Goal: Task Accomplishment & Management: Use online tool/utility

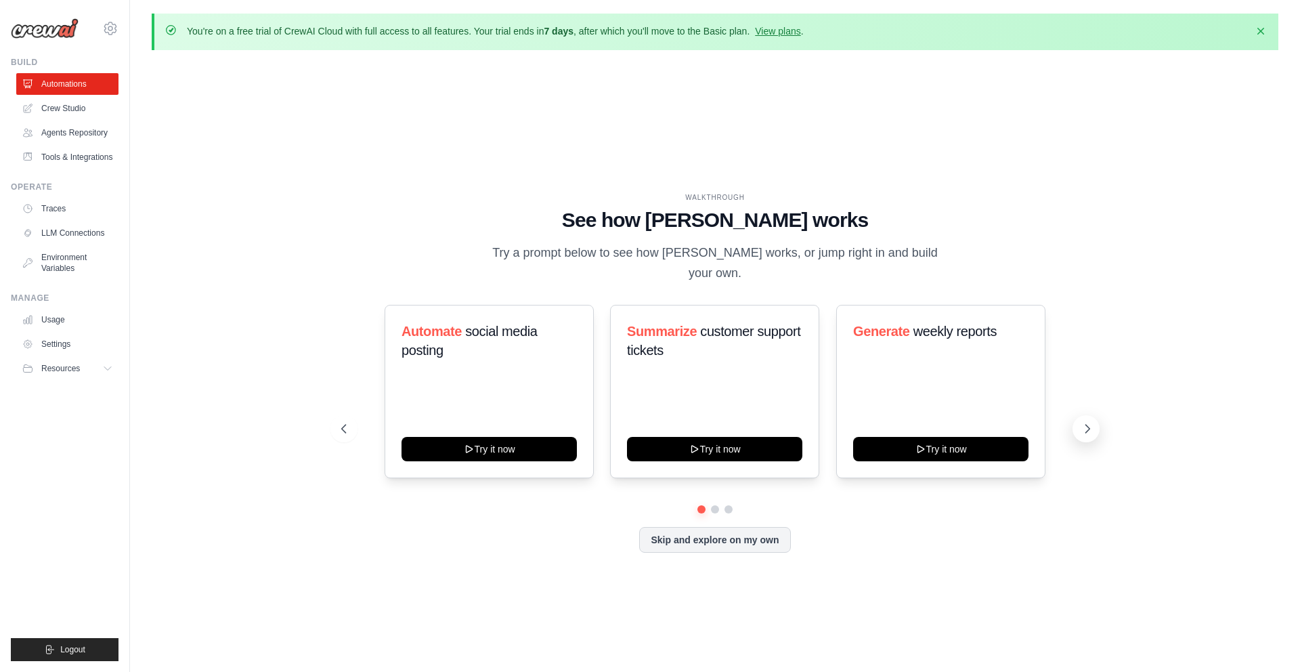
click at [1087, 428] on icon at bounding box center [1088, 429] width 14 height 14
click at [698, 542] on button "Skip and explore on my own" at bounding box center [714, 539] width 151 height 26
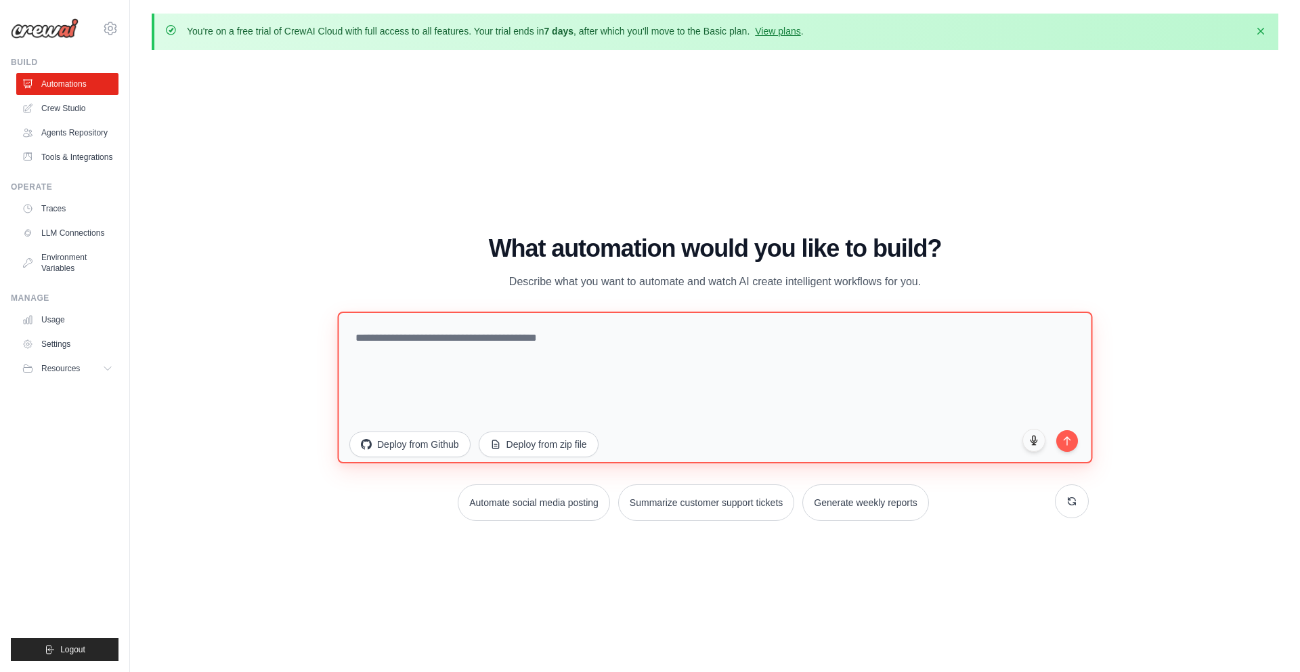
click at [565, 335] on textarea at bounding box center [714, 388] width 755 height 152
type textarea "*"
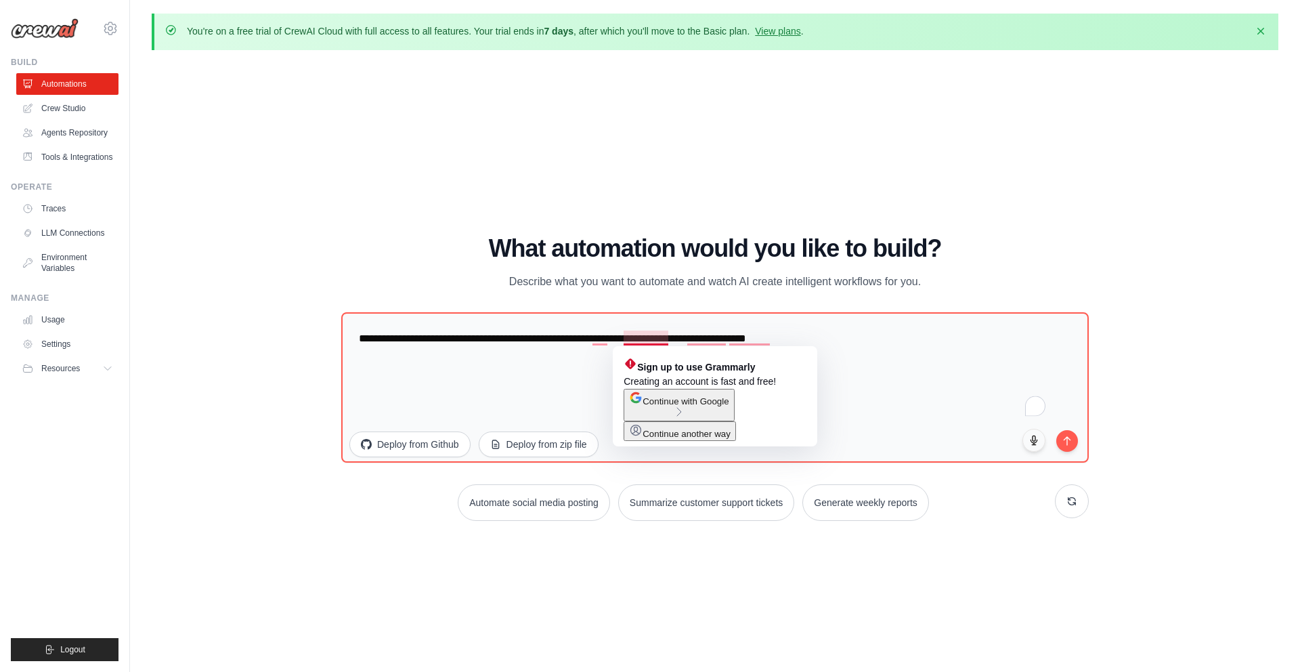
click at [691, 406] on span "Continue with Google" at bounding box center [686, 401] width 86 height 10
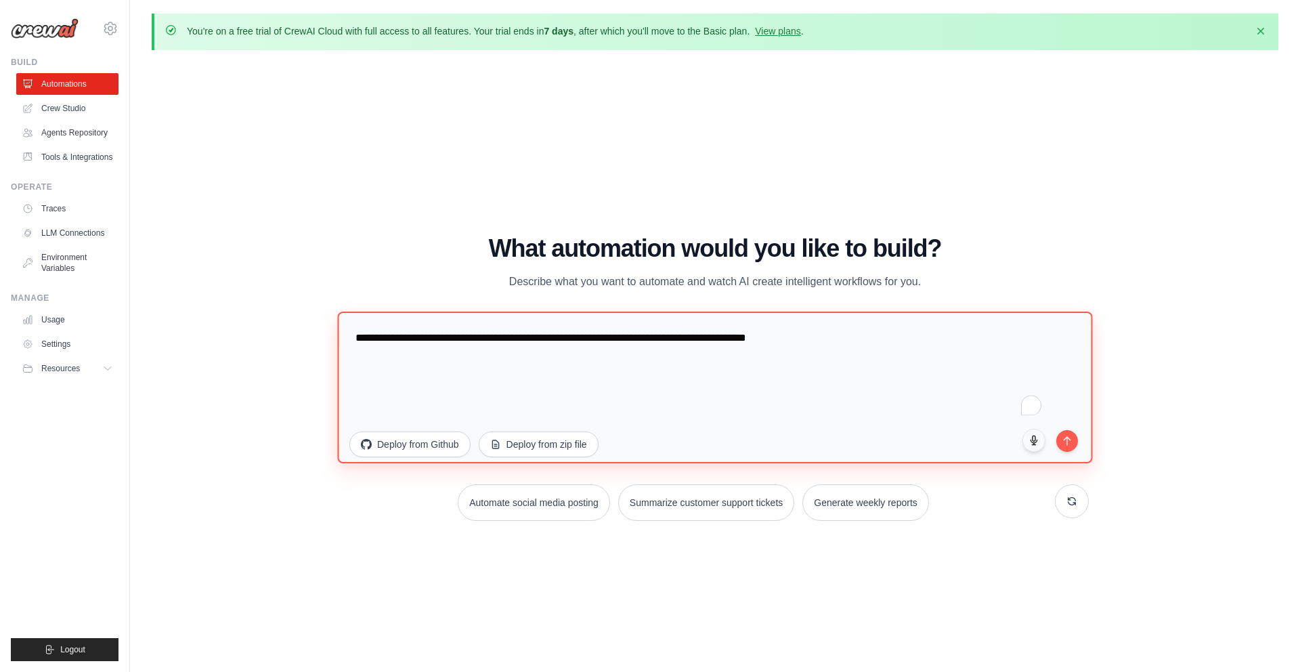
click at [643, 341] on textarea "**********" at bounding box center [714, 388] width 755 height 152
click at [888, 339] on textarea "**********" at bounding box center [714, 388] width 755 height 152
drag, startPoint x: 602, startPoint y: 357, endPoint x: 519, endPoint y: 358, distance: 82.6
click at [519, 358] on textarea "**********" at bounding box center [714, 388] width 755 height 152
click at [609, 391] on textarea "**********" at bounding box center [714, 388] width 755 height 152
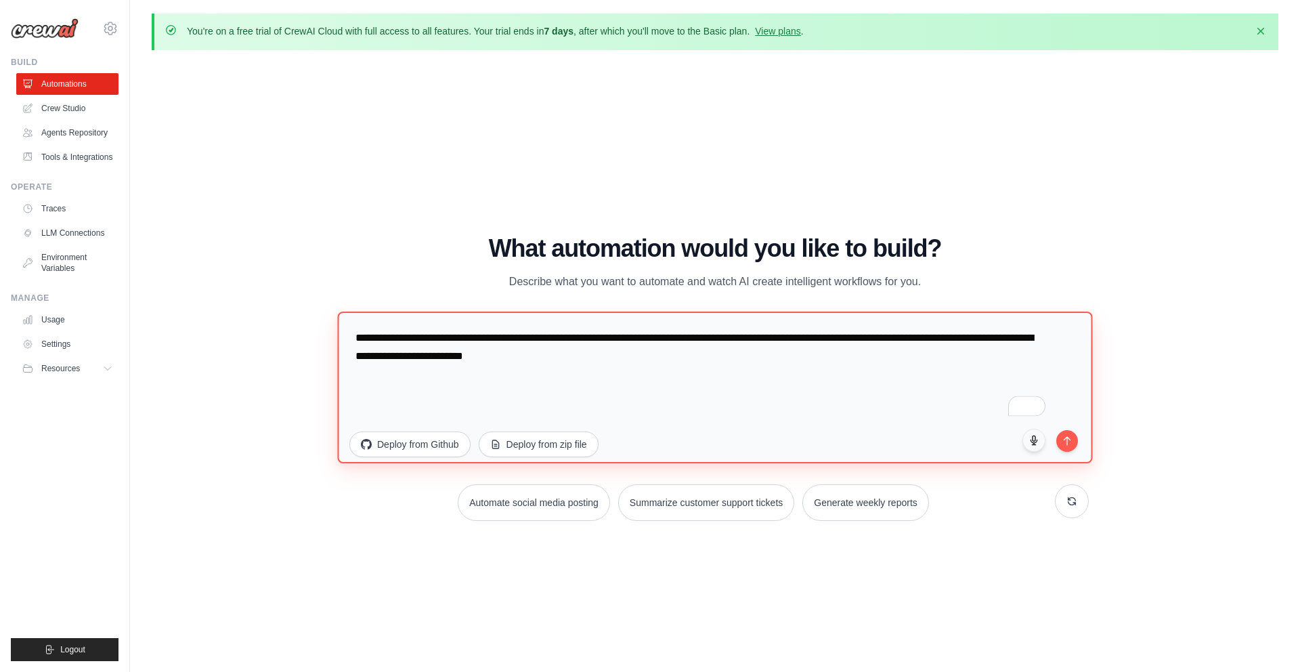
click at [671, 355] on textarea "**********" at bounding box center [714, 388] width 755 height 152
click at [830, 354] on textarea "**********" at bounding box center [714, 388] width 755 height 152
click at [681, 356] on textarea "**********" at bounding box center [714, 388] width 755 height 152
click at [721, 357] on textarea "**********" at bounding box center [714, 388] width 755 height 152
drag, startPoint x: 828, startPoint y: 379, endPoint x: 617, endPoint y: 375, distance: 210.6
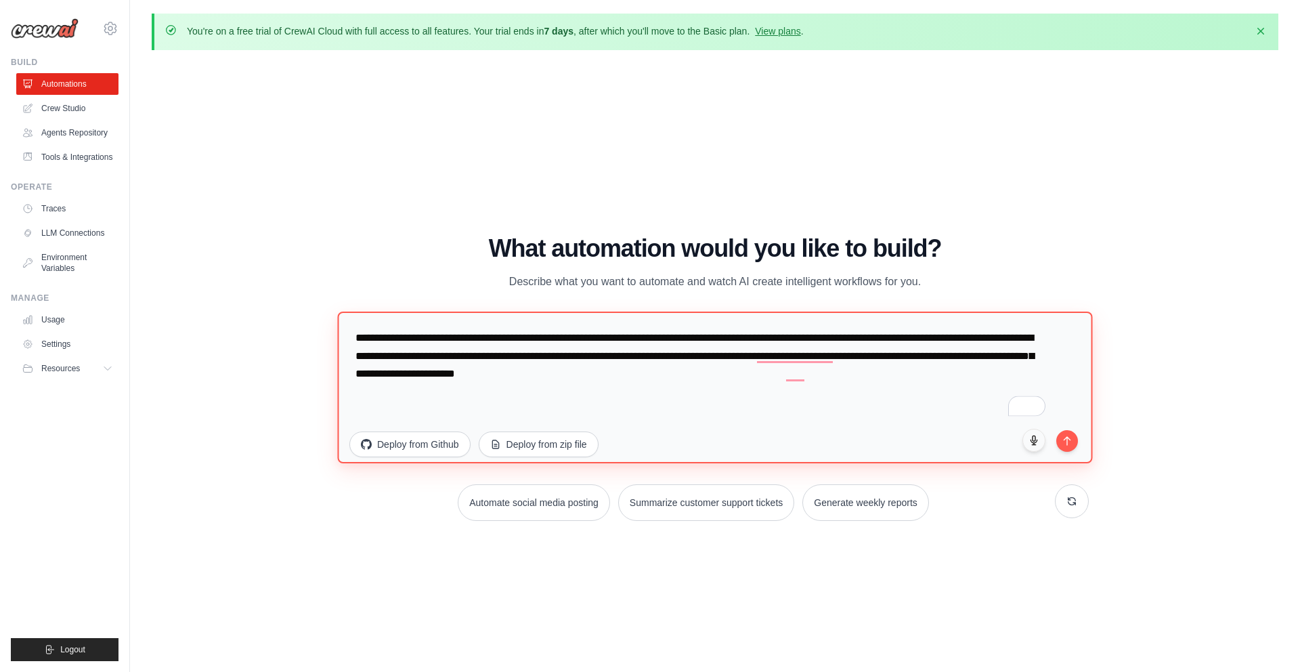
click at [617, 375] on textarea "**********" at bounding box center [714, 388] width 755 height 152
click at [914, 379] on textarea "**********" at bounding box center [714, 388] width 755 height 152
type textarea "**********"
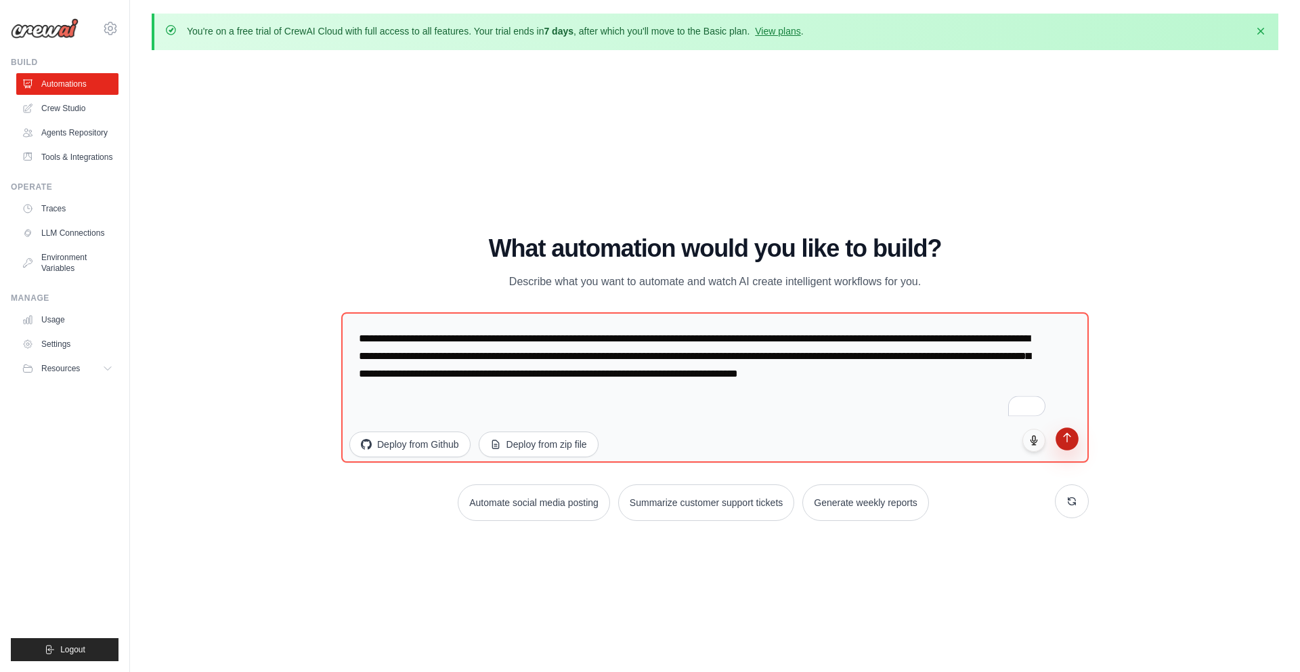
click at [1069, 442] on icon "submit" at bounding box center [1068, 438] width 12 height 12
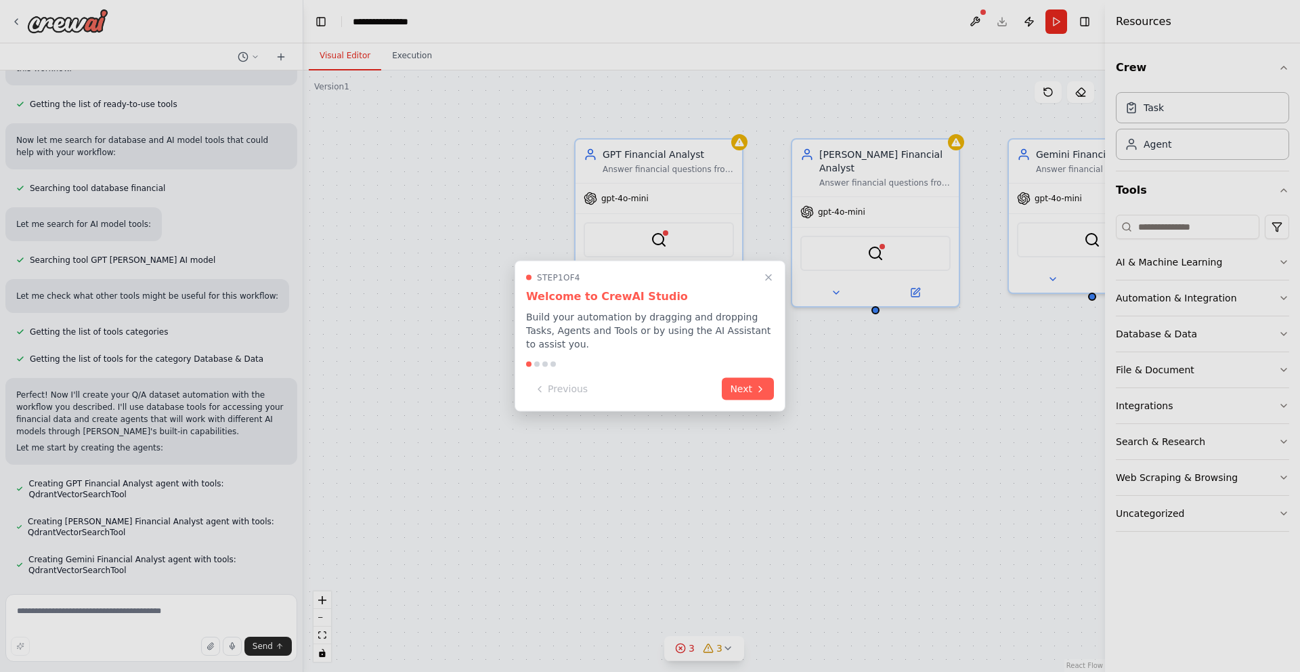
scroll to position [218, 0]
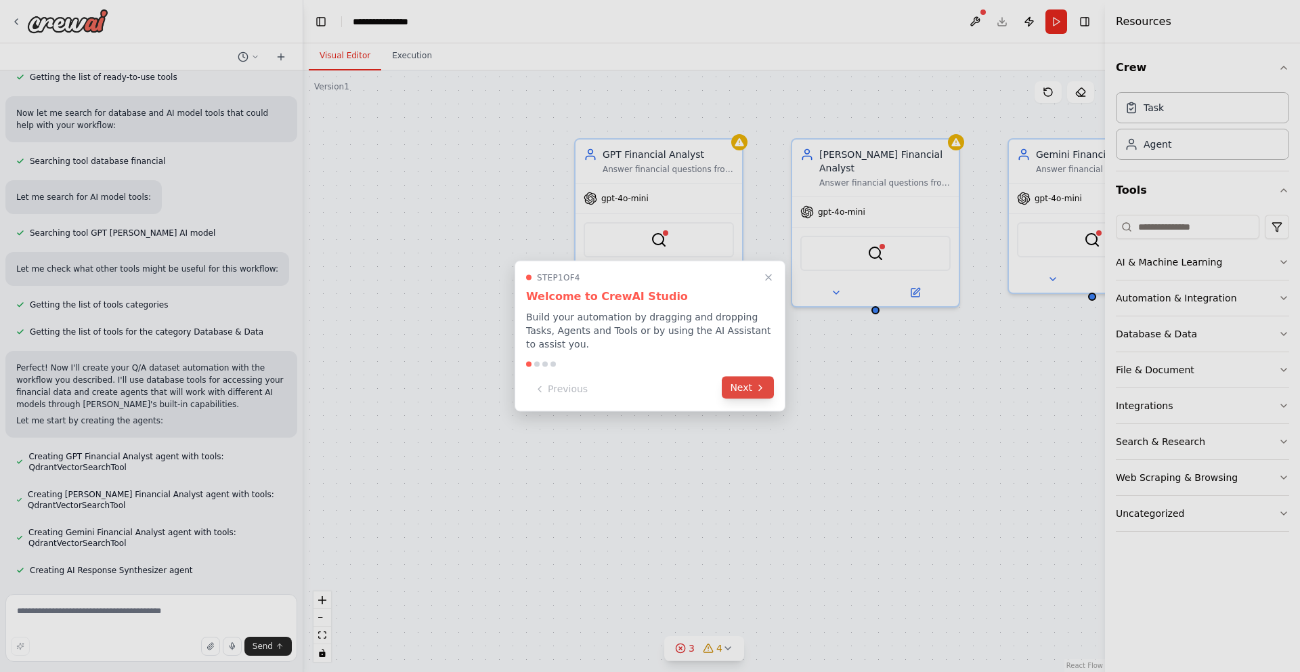
click at [758, 393] on button "Next" at bounding box center [748, 388] width 52 height 22
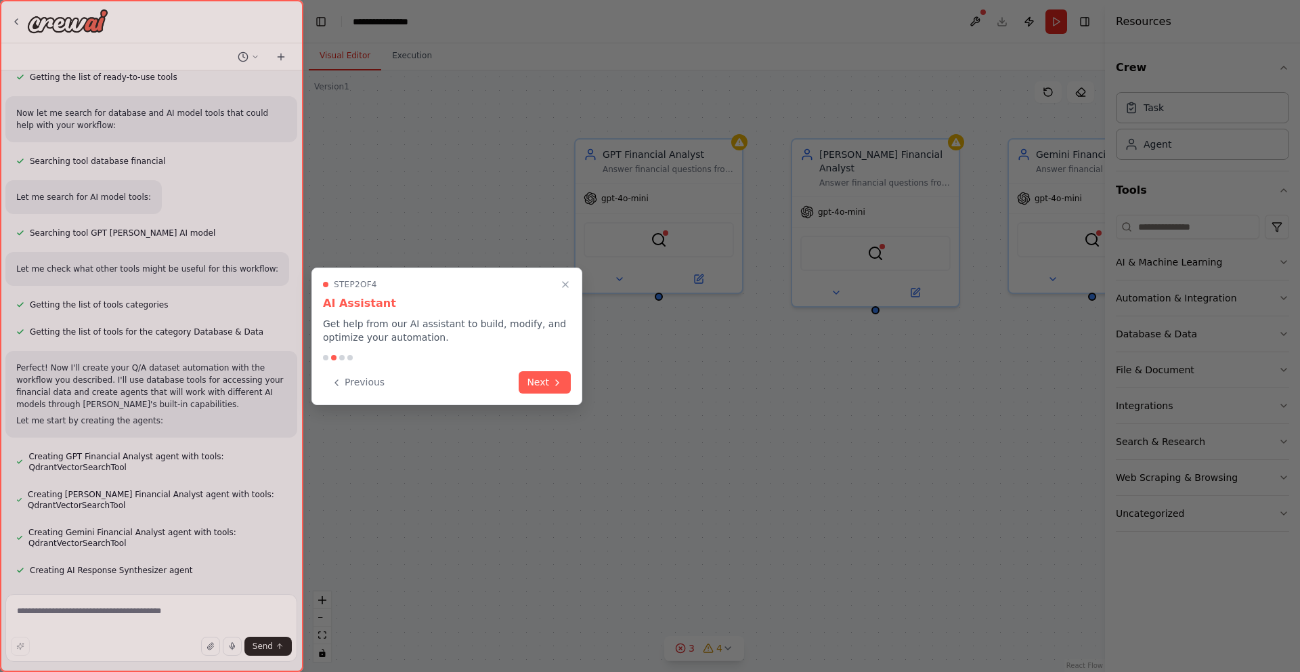
scroll to position [256, 0]
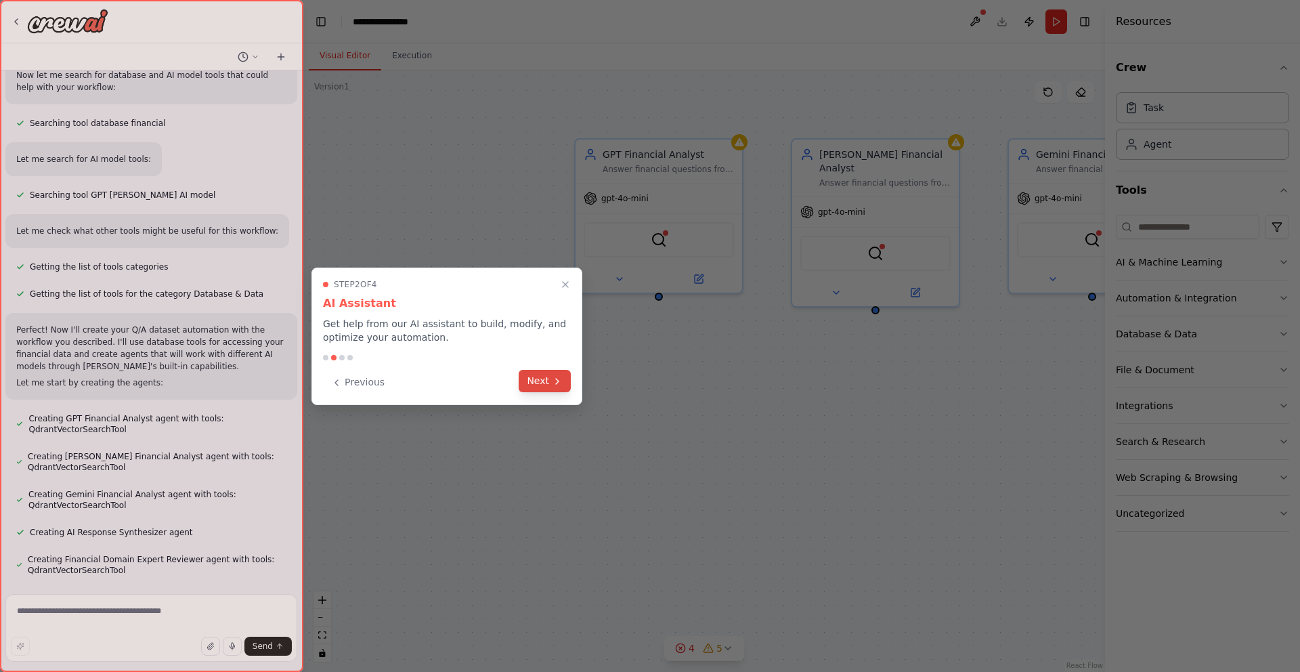
click at [559, 380] on icon at bounding box center [557, 381] width 11 height 11
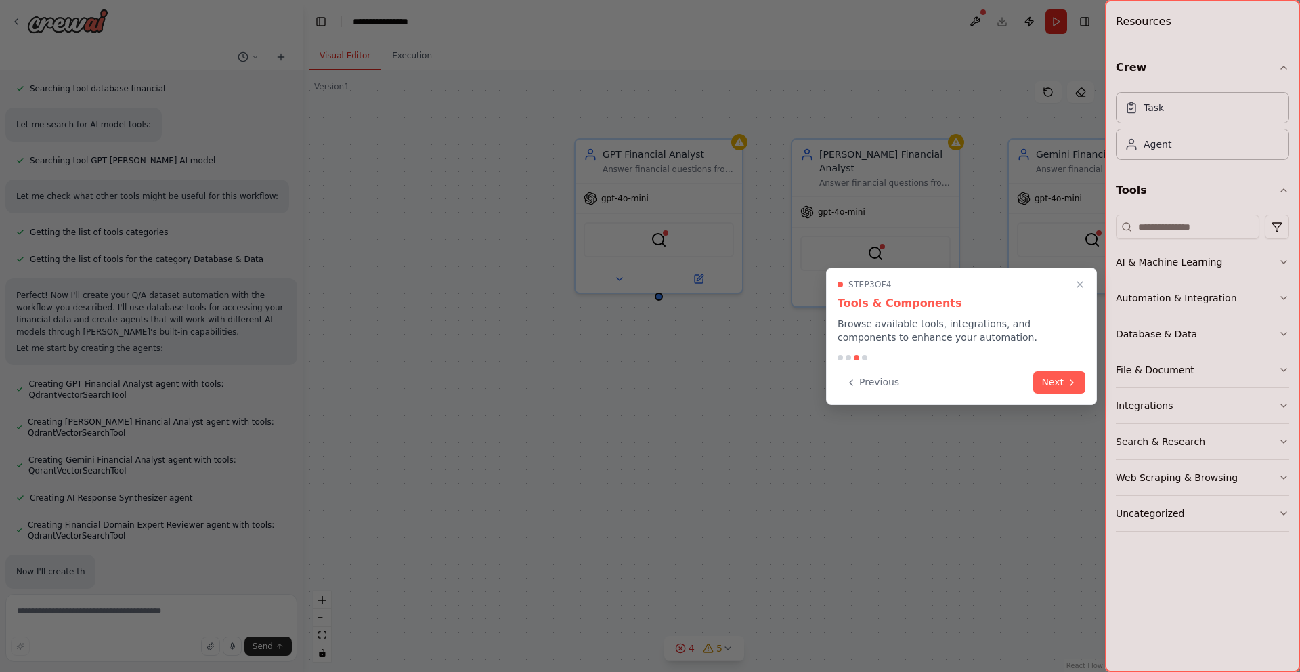
scroll to position [328, 0]
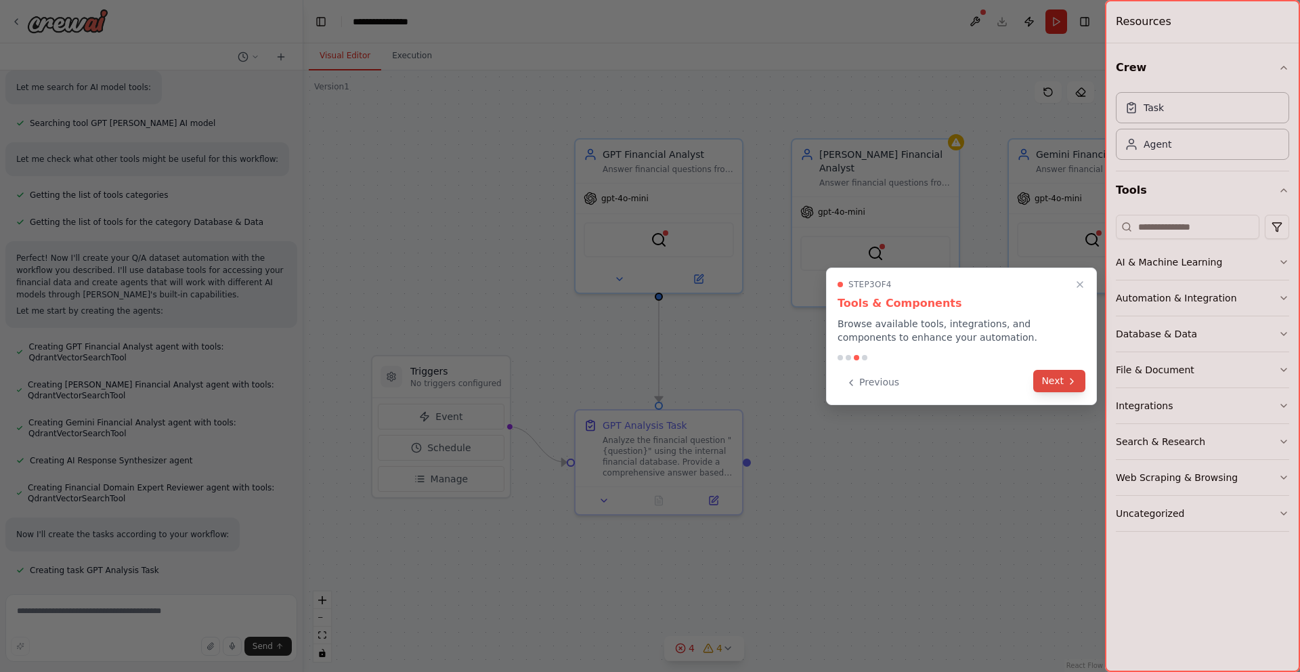
click at [1067, 381] on icon at bounding box center [1072, 381] width 11 height 11
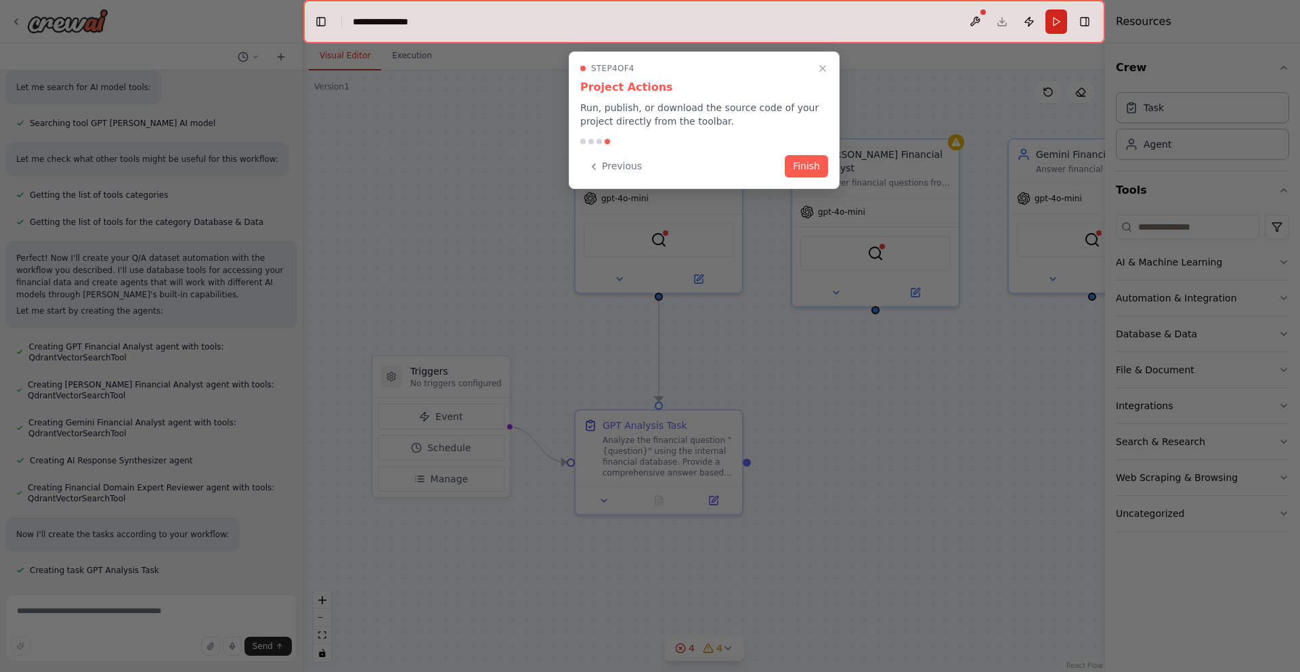
scroll to position [355, 0]
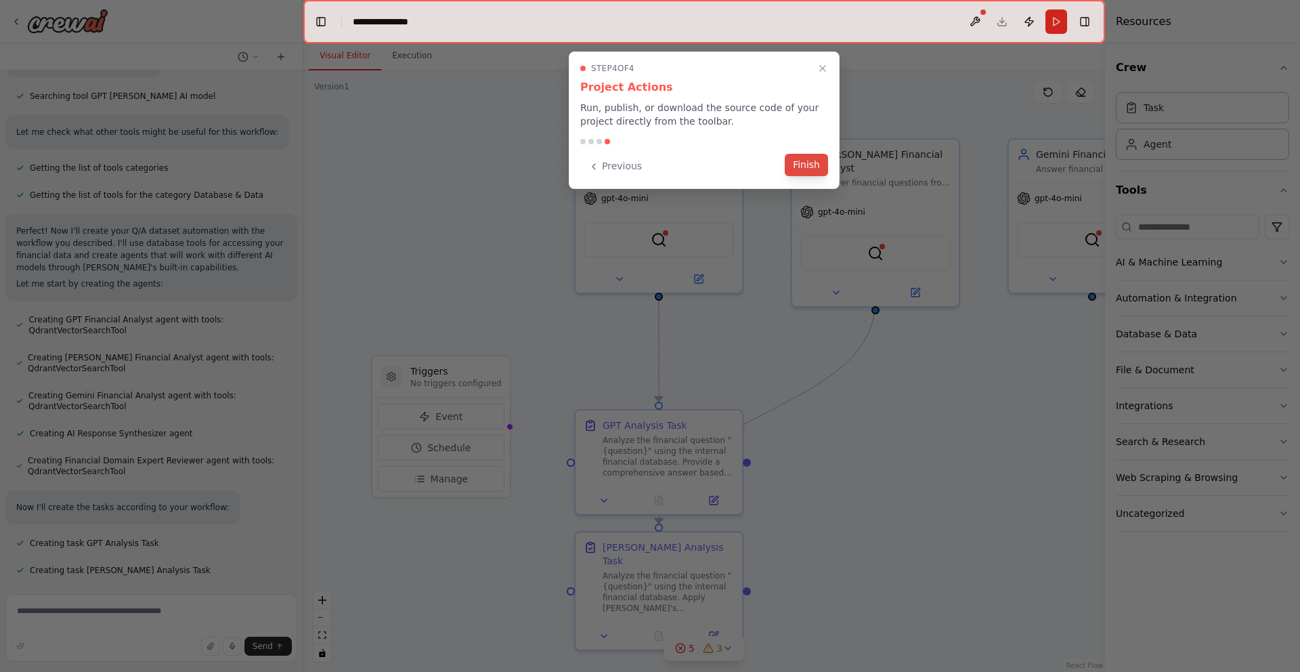
click at [811, 163] on button "Finish" at bounding box center [806, 165] width 43 height 22
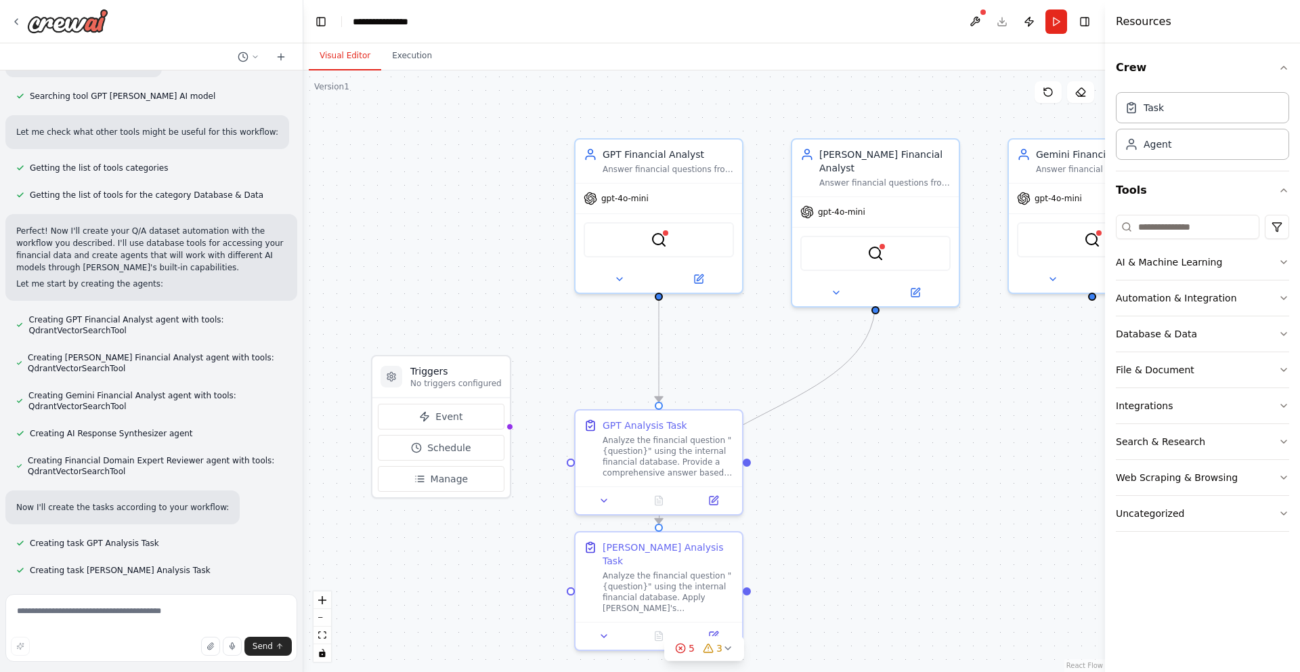
scroll to position [382, 0]
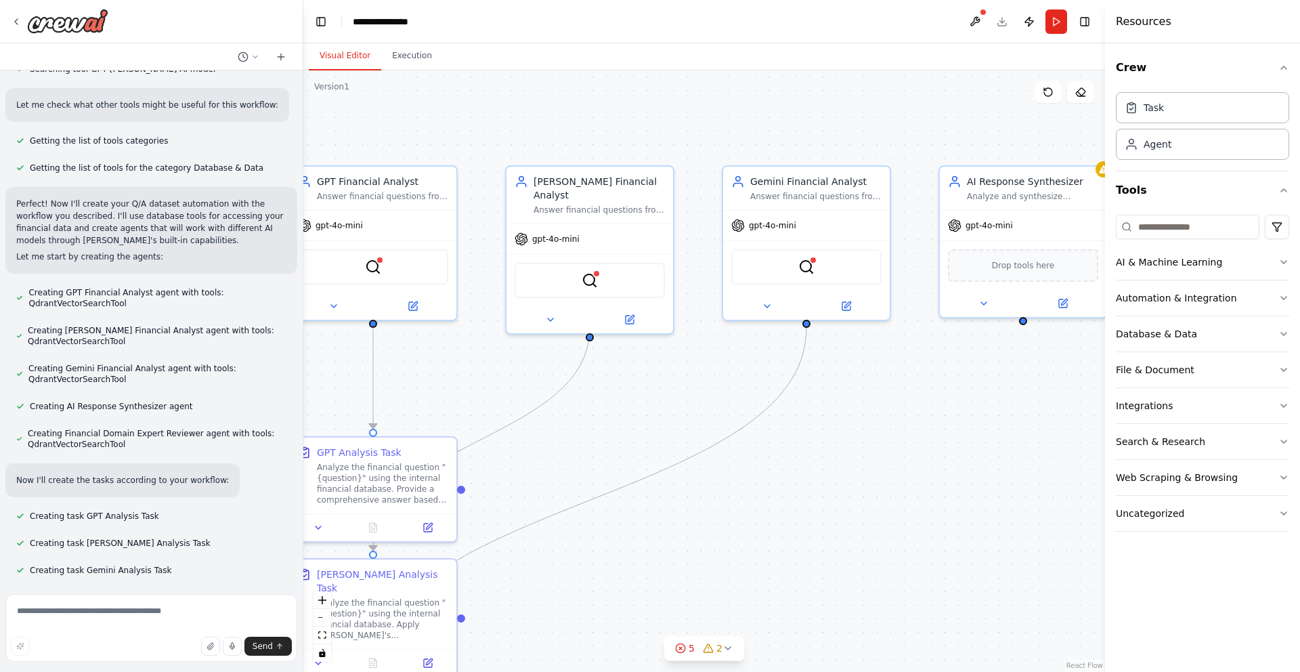
drag, startPoint x: 904, startPoint y: 506, endPoint x: 618, endPoint y: 533, distance: 287.1
click at [618, 533] on div ".deletable-edge-delete-btn { width: 20px; height: 20px; border: 0px solid #ffff…" at bounding box center [704, 370] width 802 height 601
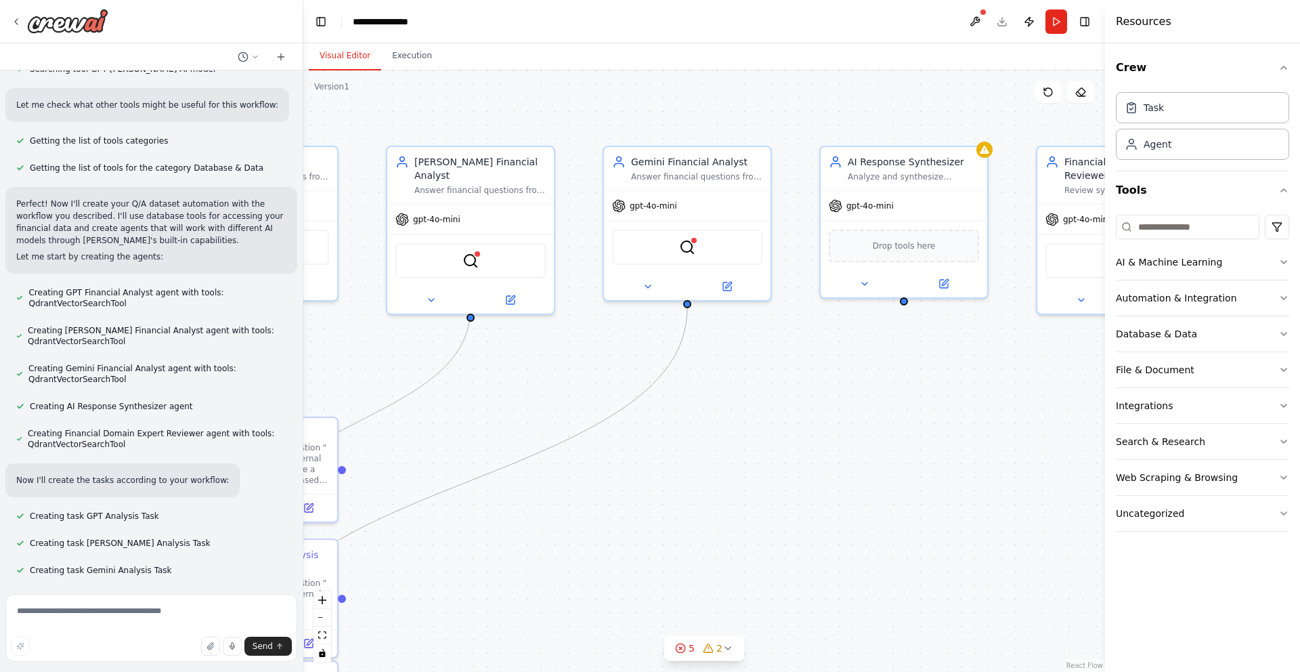
drag, startPoint x: 677, startPoint y: 499, endPoint x: 557, endPoint y: 479, distance: 121.5
click at [557, 479] on div ".deletable-edge-delete-btn { width: 20px; height: 20px; border: 0px solid #ffff…" at bounding box center [704, 370] width 802 height 601
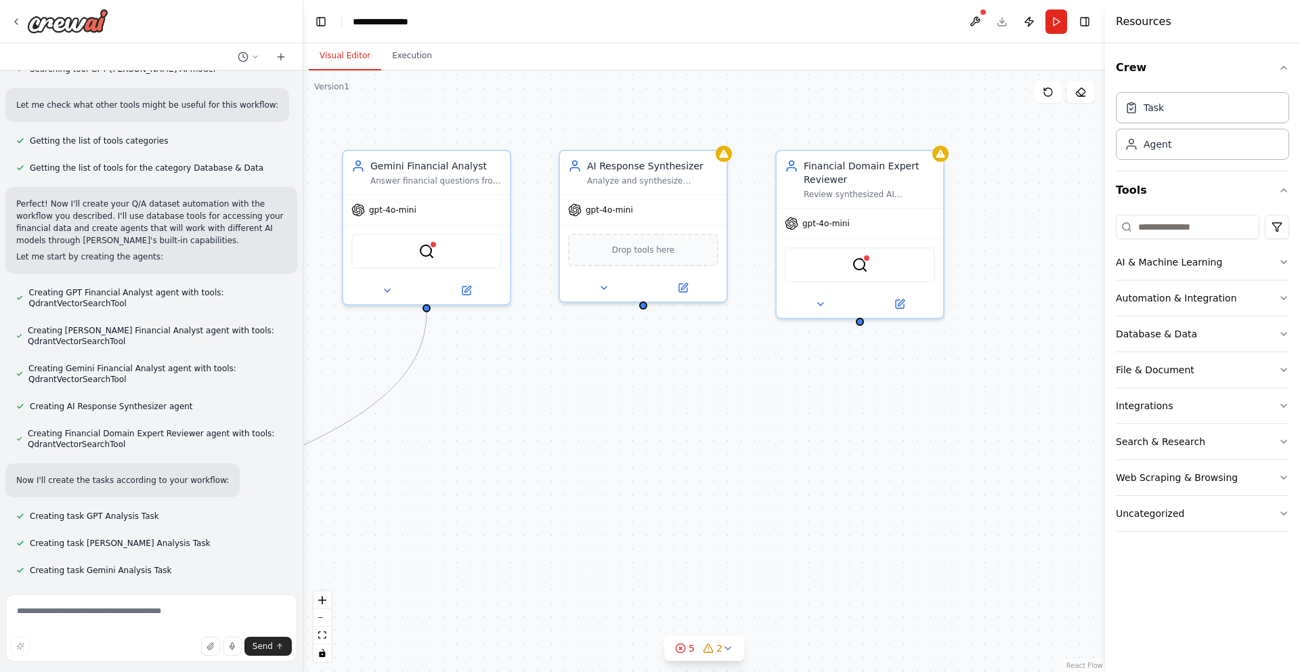
scroll to position [409, 0]
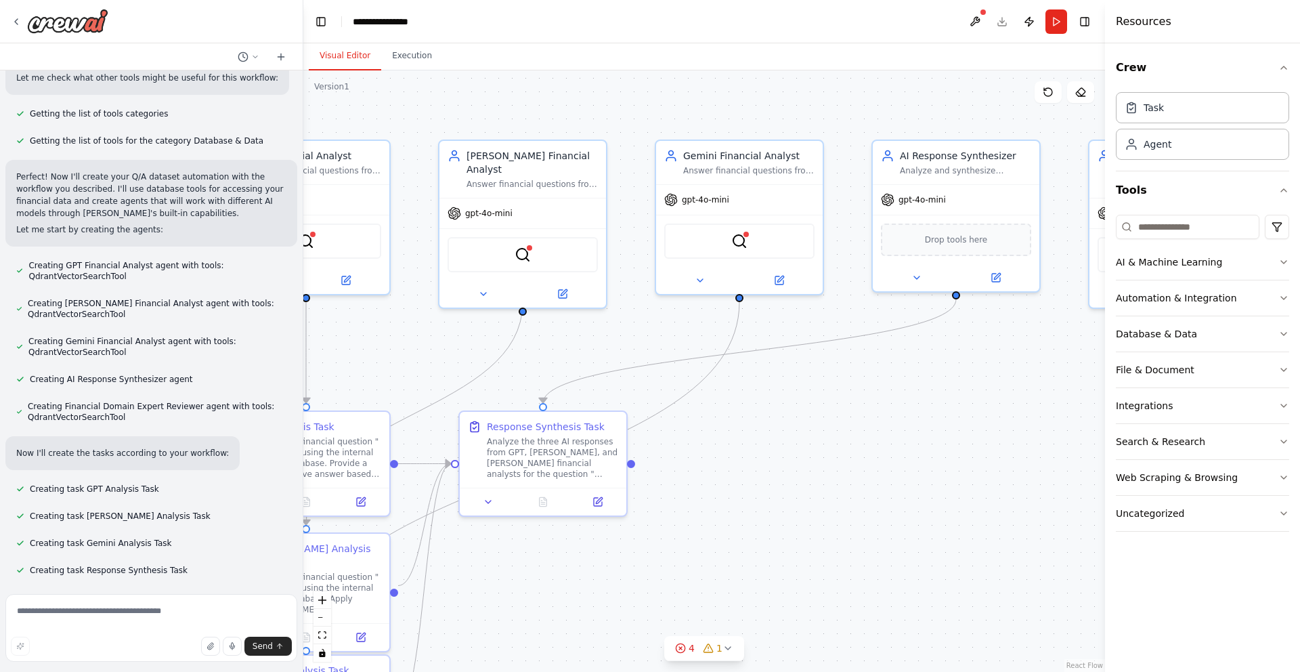
drag, startPoint x: 853, startPoint y: 464, endPoint x: 905, endPoint y: 458, distance: 53.2
click at [905, 458] on div ".deletable-edge-delete-btn { width: 20px; height: 20px; border: 0px solid #ffff…" at bounding box center [704, 370] width 802 height 601
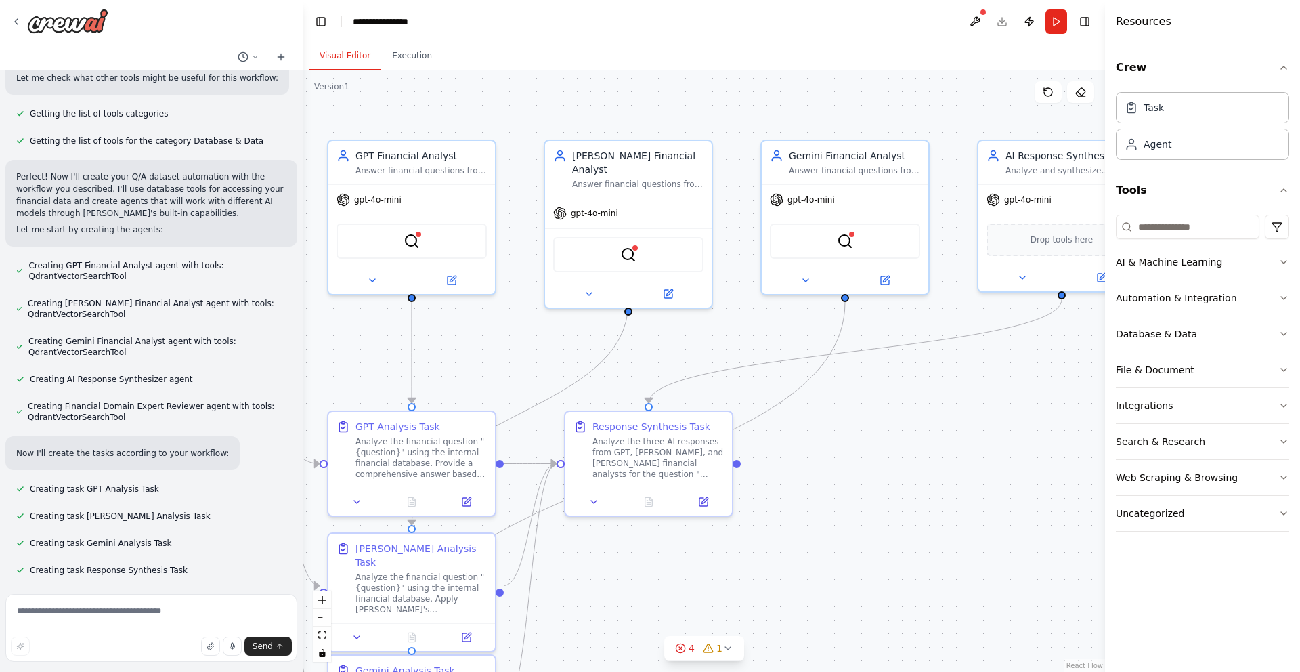
drag, startPoint x: 743, startPoint y: 466, endPoint x: 968, endPoint y: 486, distance: 225.7
click at [968, 486] on div ".deletable-edge-delete-btn { width: 20px; height: 20px; border: 0px solid #ffff…" at bounding box center [704, 370] width 802 height 601
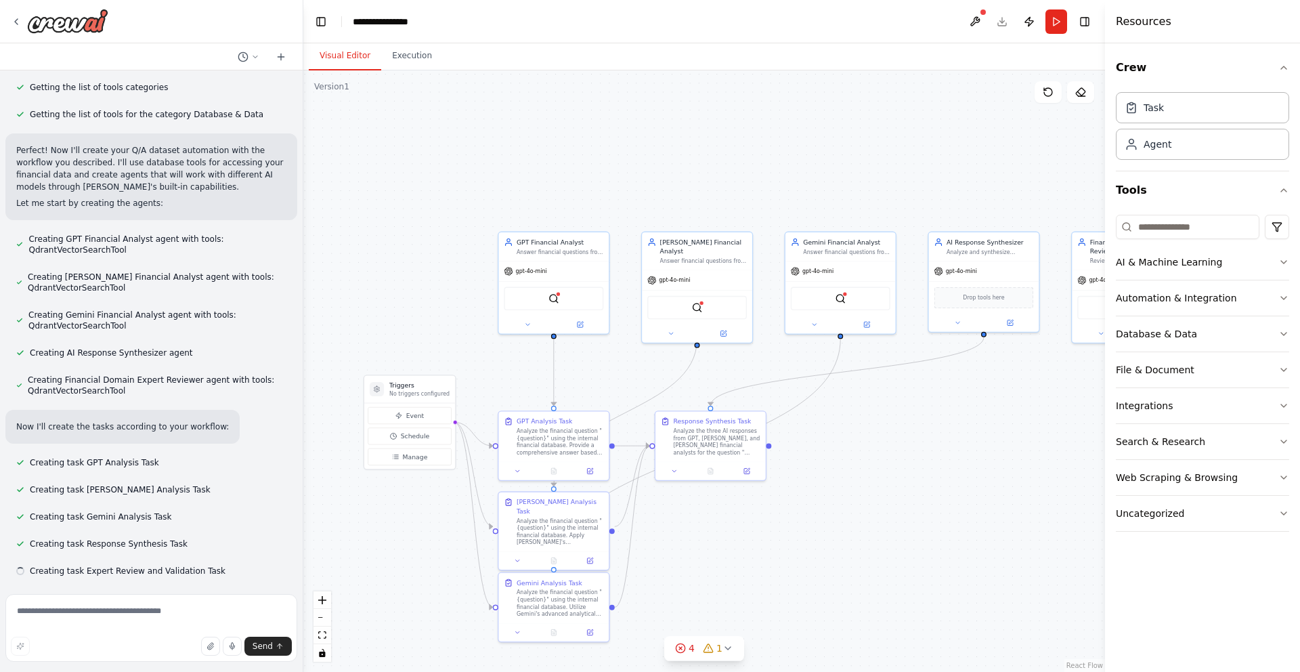
scroll to position [436, 0]
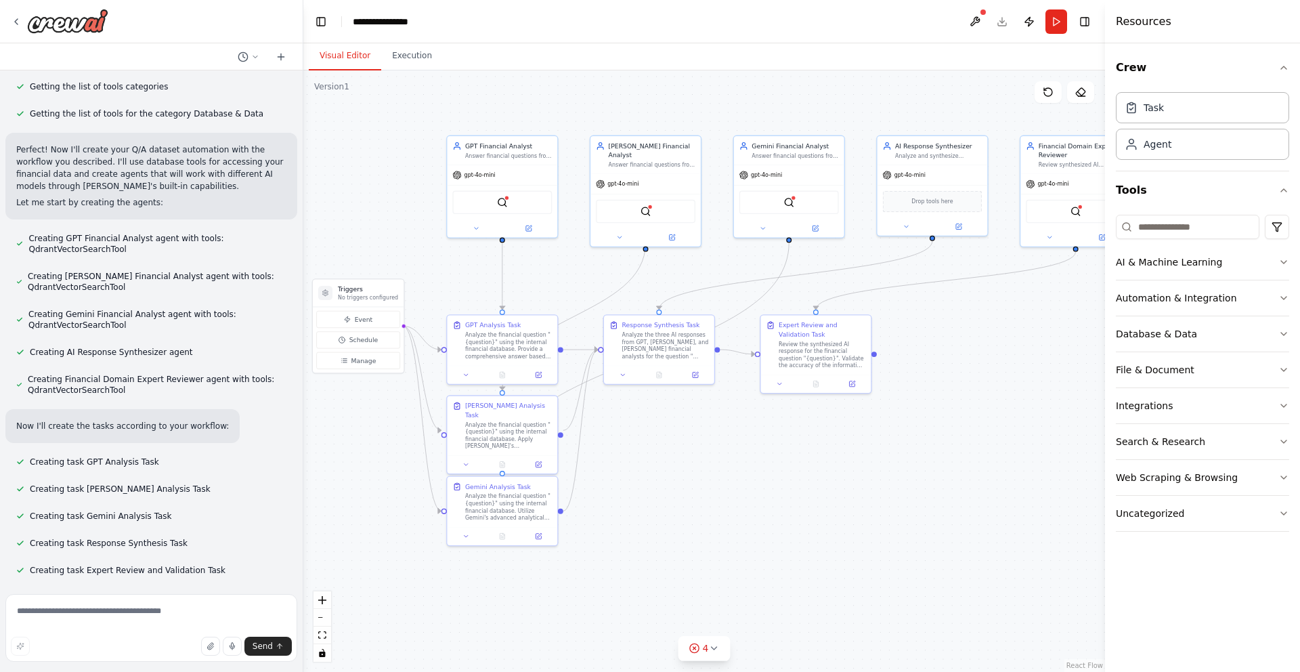
drag, startPoint x: 704, startPoint y: 564, endPoint x: 677, endPoint y: 474, distance: 93.9
click at [677, 474] on div ".deletable-edge-delete-btn { width: 20px; height: 20px; border: 0px solid #ffff…" at bounding box center [704, 370] width 802 height 601
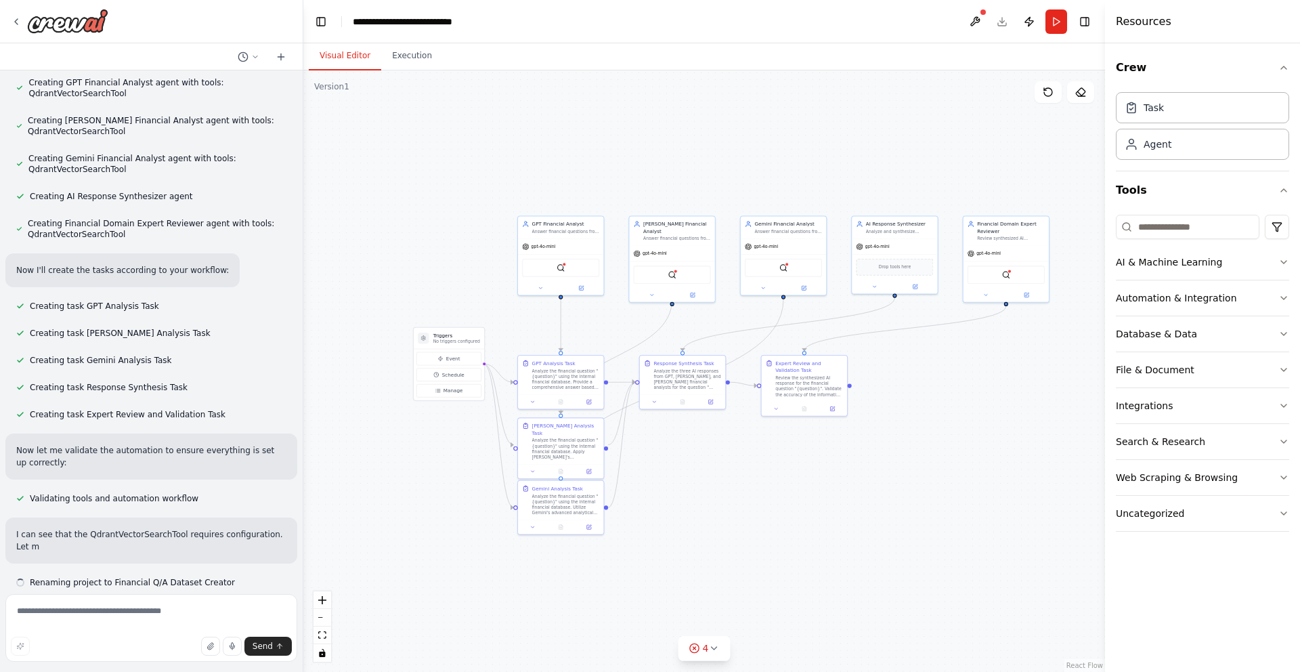
scroll to position [604, 0]
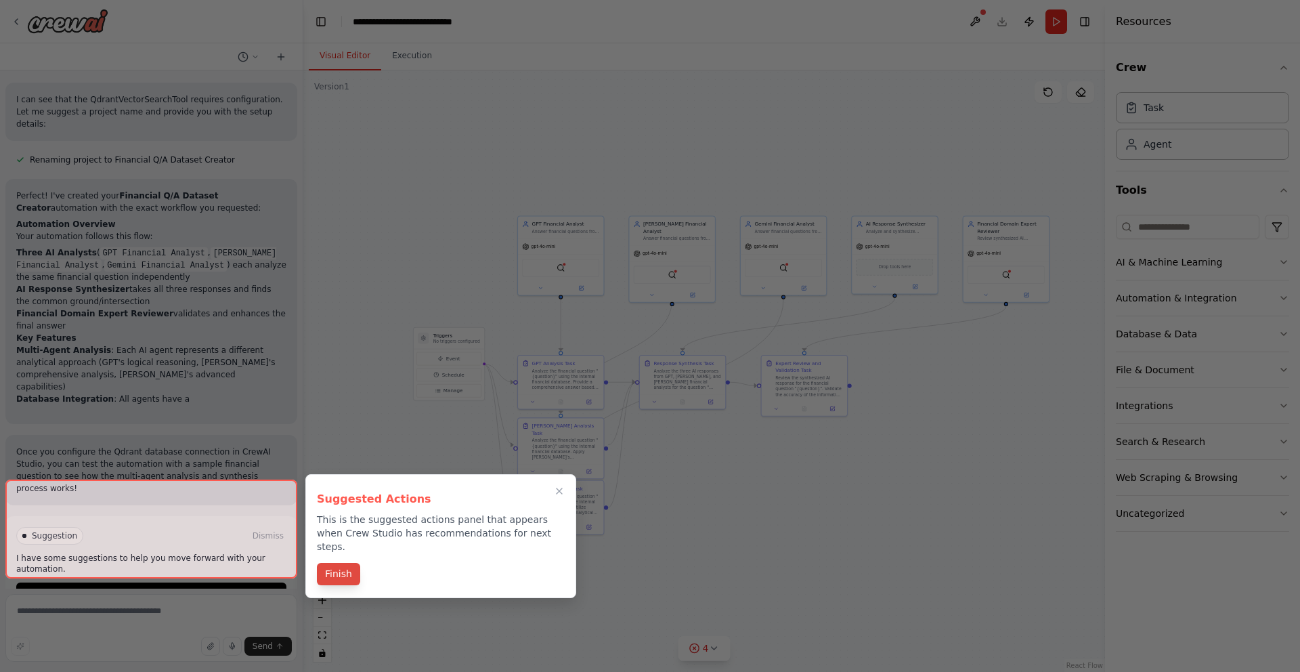
click at [344, 563] on button "Finish" at bounding box center [338, 574] width 43 height 22
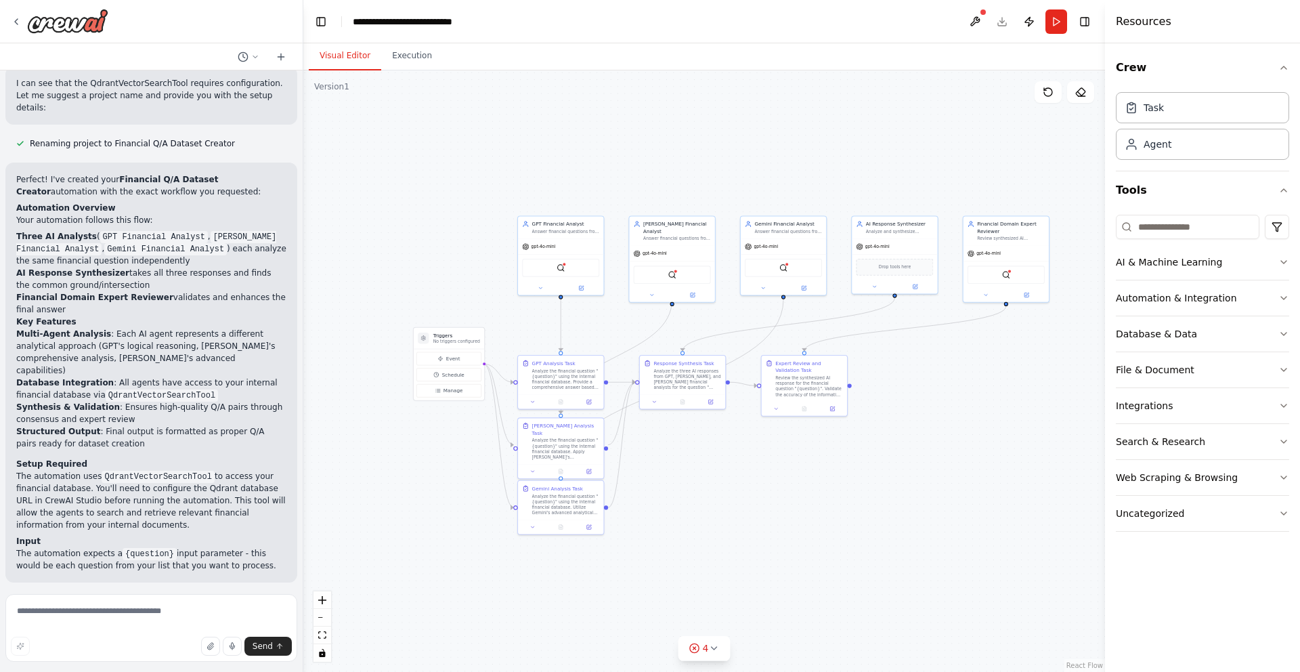
scroll to position [1131, 0]
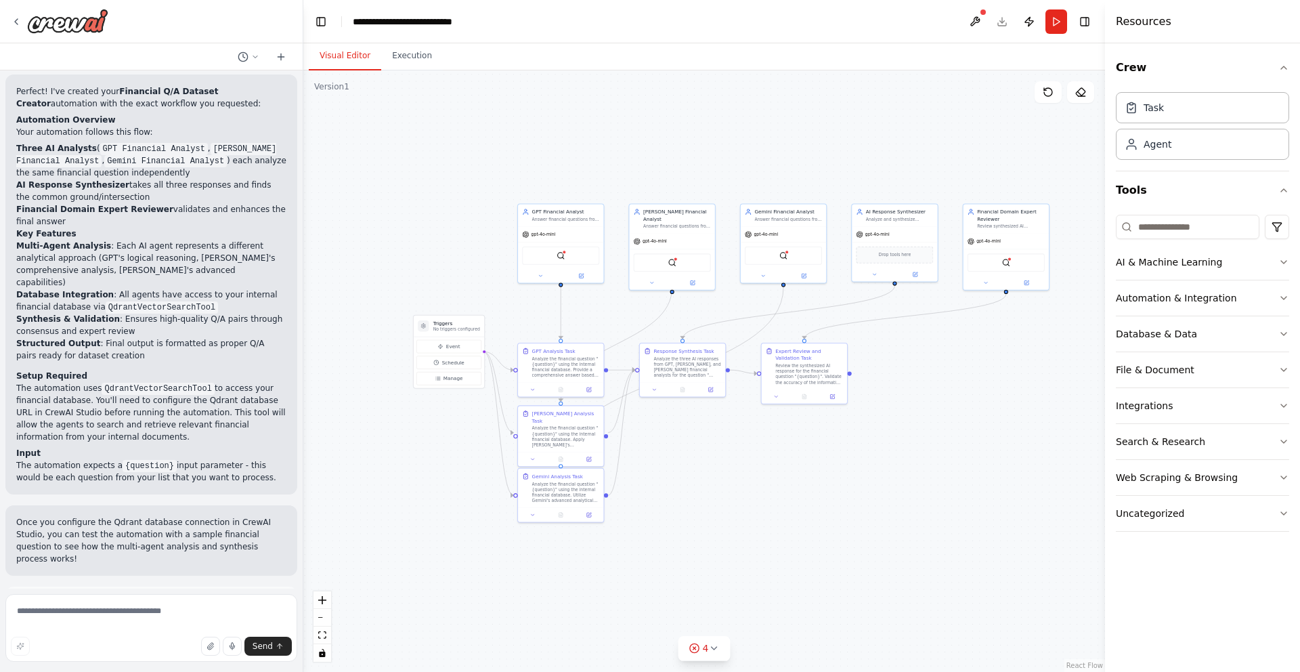
drag, startPoint x: 667, startPoint y: 512, endPoint x: 666, endPoint y: 499, distance: 12.9
click at [666, 499] on div ".deletable-edge-delete-btn { width: 20px; height: 20px; border: 0px solid #ffff…" at bounding box center [704, 370] width 802 height 601
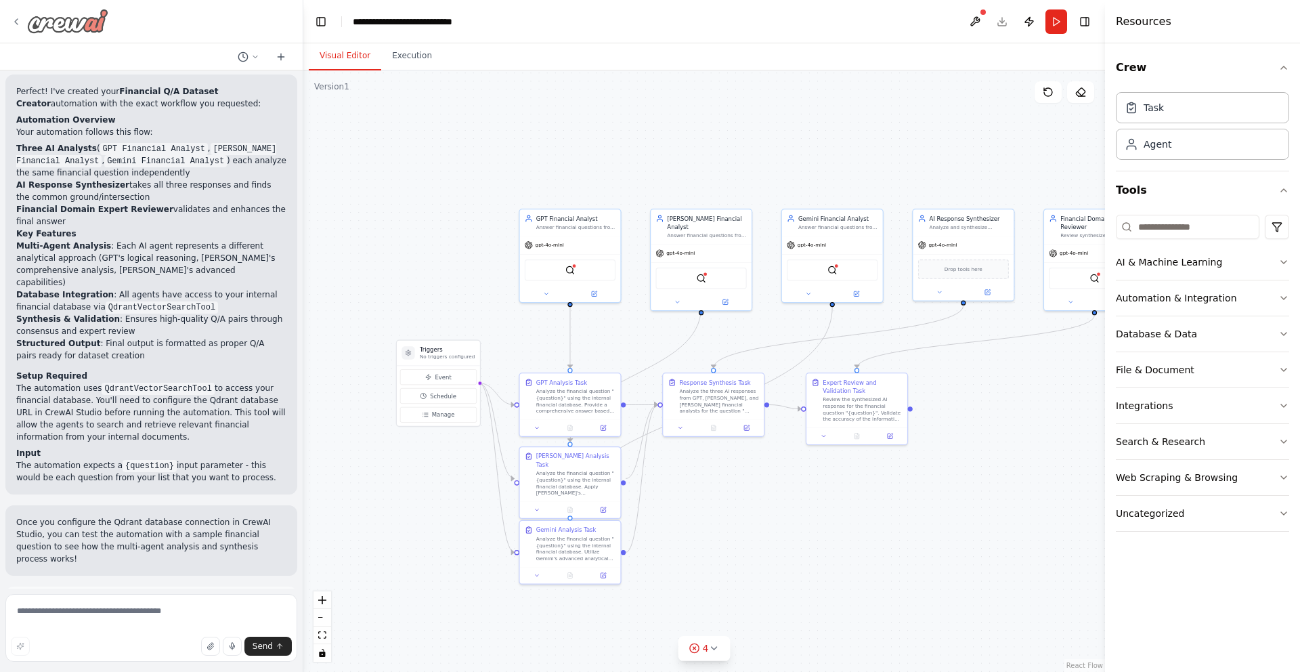
click at [14, 22] on icon at bounding box center [16, 21] width 11 height 11
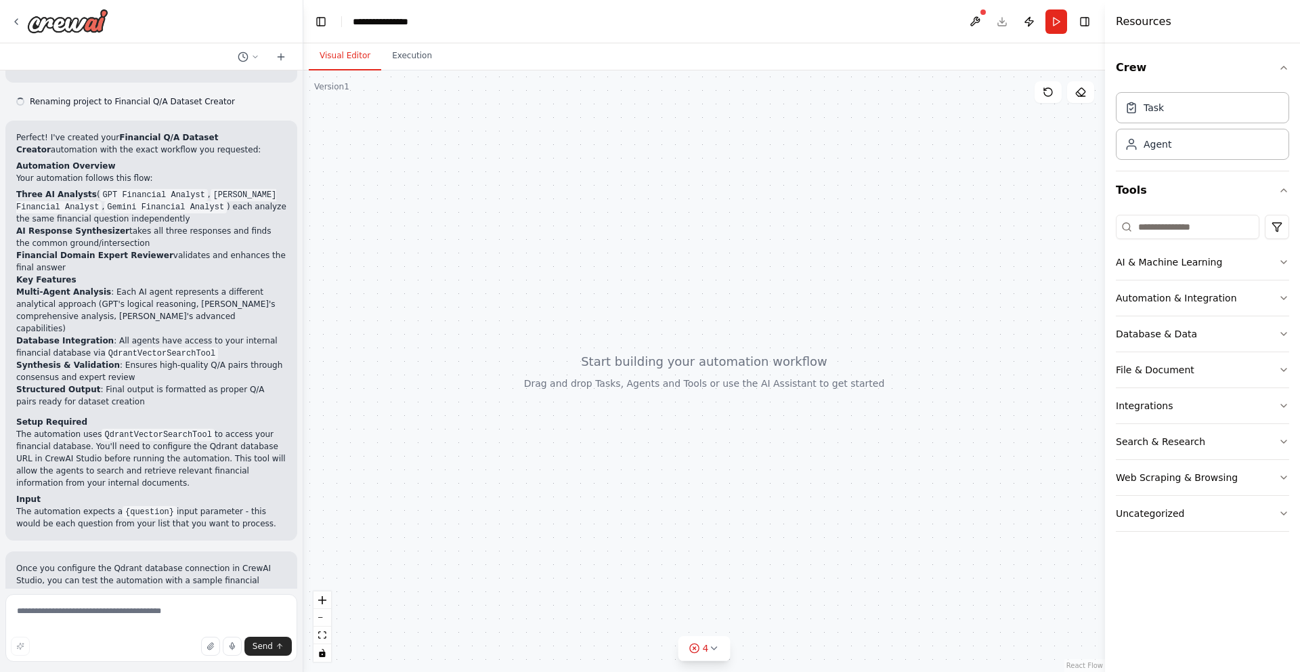
scroll to position [1092, 0]
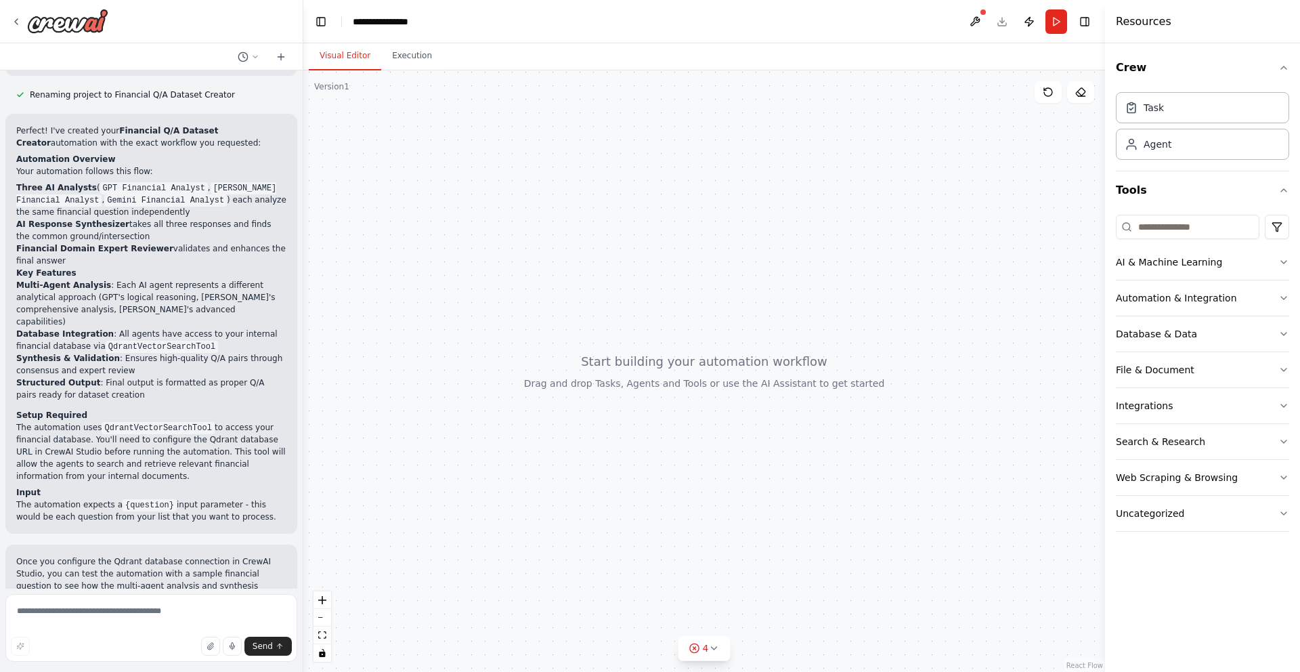
drag, startPoint x: 594, startPoint y: 240, endPoint x: 589, endPoint y: 489, distance: 248.6
click at [592, 492] on div at bounding box center [704, 370] width 802 height 601
drag, startPoint x: 857, startPoint y: 394, endPoint x: 580, endPoint y: 320, distance: 286.8
click at [580, 320] on div at bounding box center [704, 370] width 802 height 601
click at [708, 653] on icon at bounding box center [713, 648] width 11 height 11
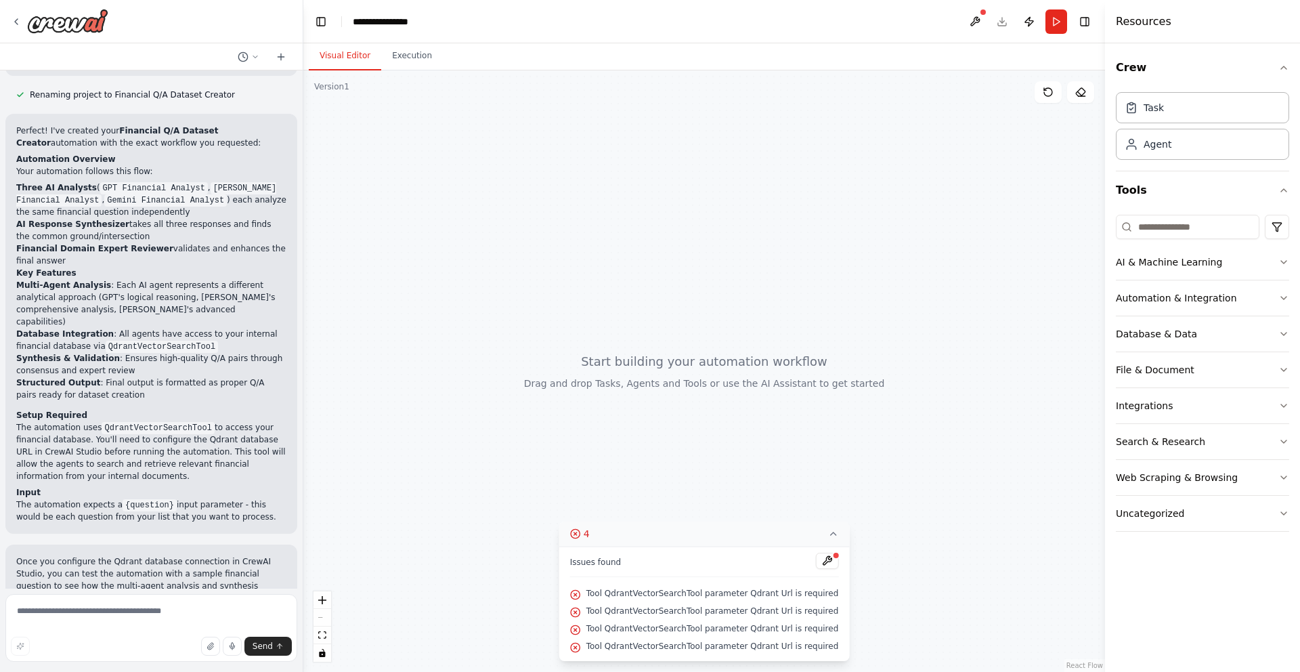
click at [872, 261] on div at bounding box center [704, 370] width 802 height 601
click at [193, 89] on span "Renaming project to Financial Q/A Dataset Creator" at bounding box center [132, 94] width 205 height 11
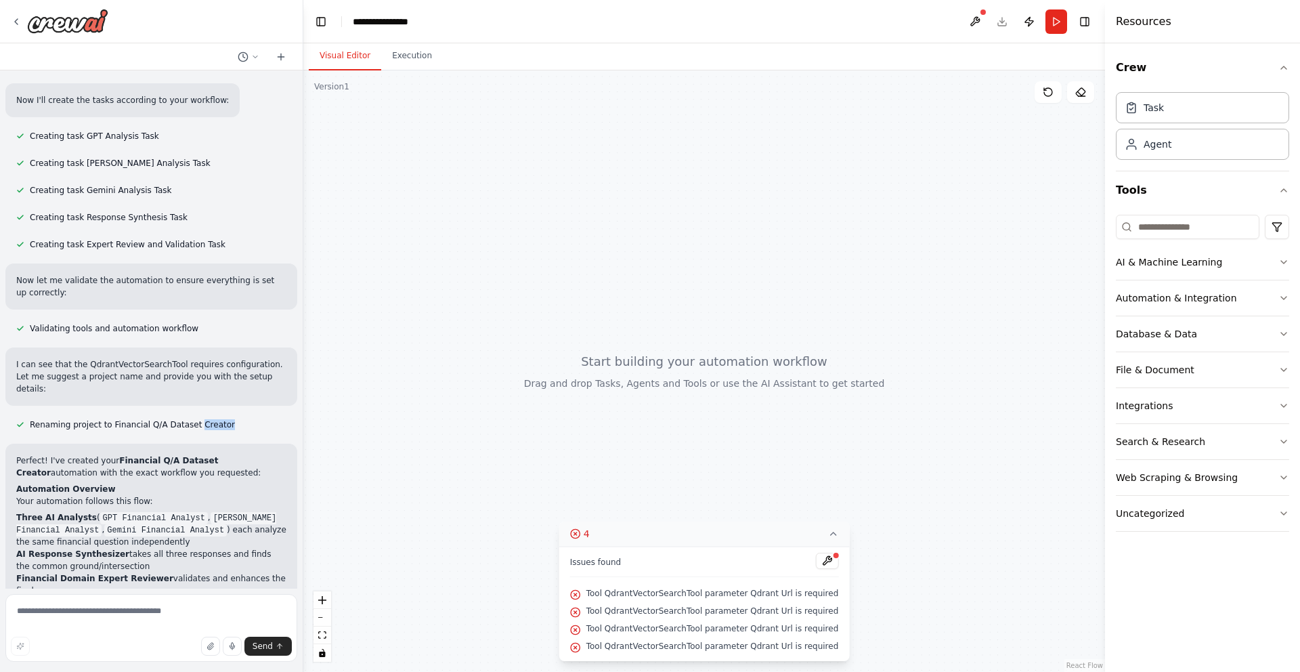
scroll to position [0, 0]
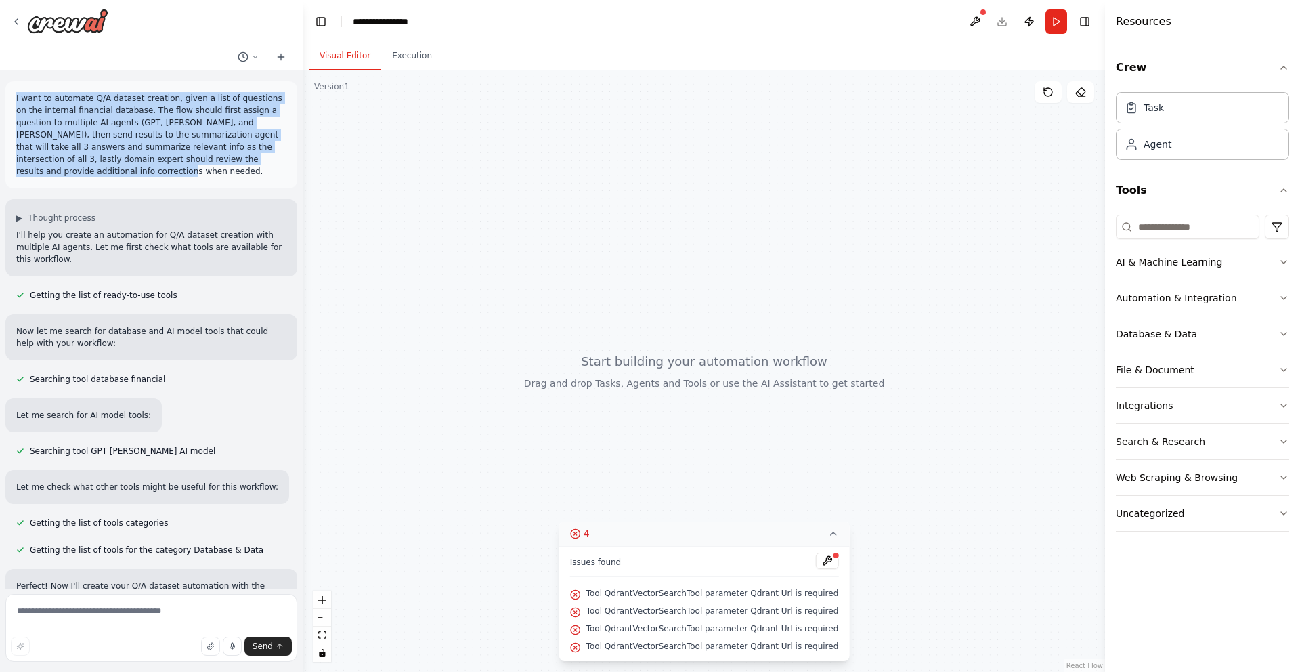
drag, startPoint x: 60, startPoint y: 170, endPoint x: 9, endPoint y: 97, distance: 89.0
click at [9, 97] on div "I want to automate Q/A dataset creation, given a list of questions on the inter…" at bounding box center [151, 134] width 292 height 107
copy p "I want to automate Q/A dataset creation, given a list of questions on the inter…"
